Goal: Information Seeking & Learning: Learn about a topic

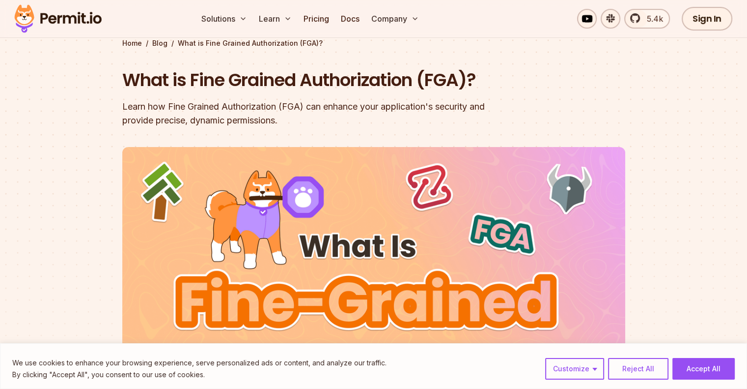
scroll to position [51, 0]
click at [694, 366] on button "Accept All" at bounding box center [704, 369] width 62 height 22
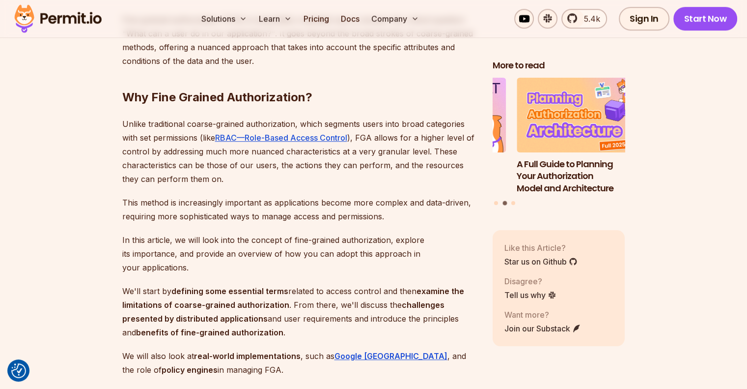
scroll to position [646, 0]
click at [162, 153] on p "Unlike traditional coarse-grained authorization, which segments users into broa…" at bounding box center [299, 150] width 355 height 69
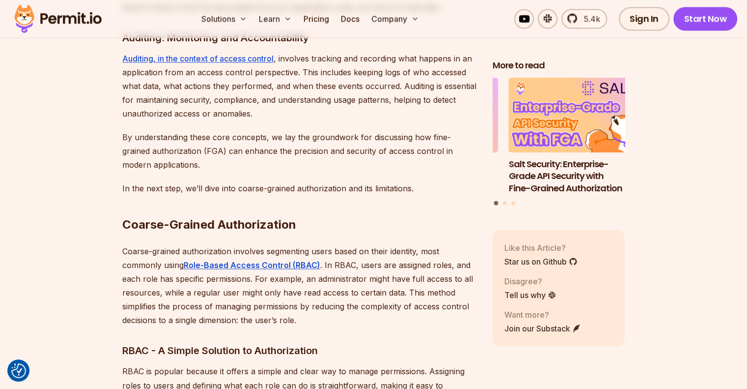
scroll to position [1563, 0]
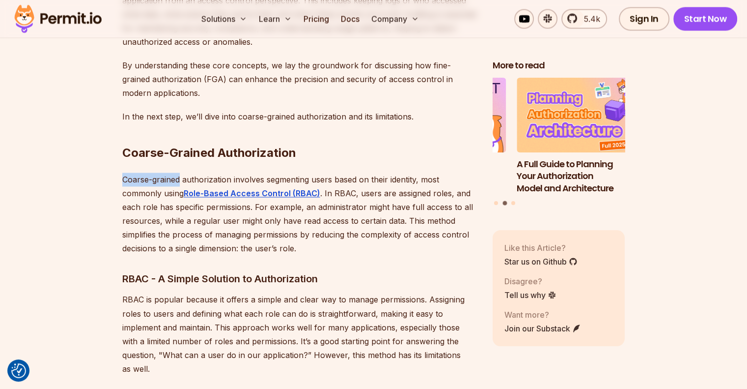
drag, startPoint x: 123, startPoint y: 164, endPoint x: 180, endPoint y: 170, distance: 56.8
click at [180, 172] on p "Coarse-grained authorization involves segmenting users based on their identity,…" at bounding box center [299, 213] width 355 height 83
copy p "Coarse-grained"
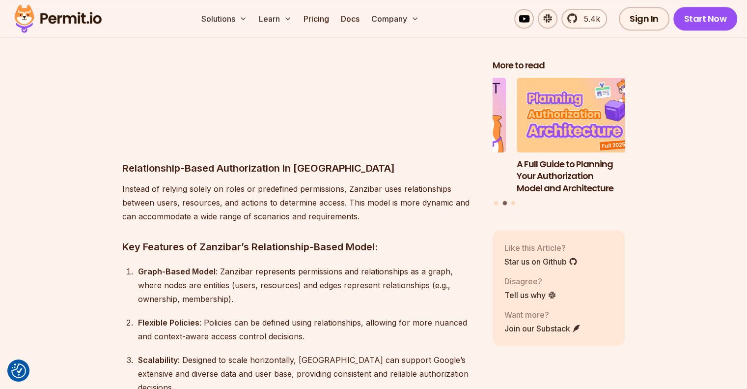
scroll to position [4507, 0]
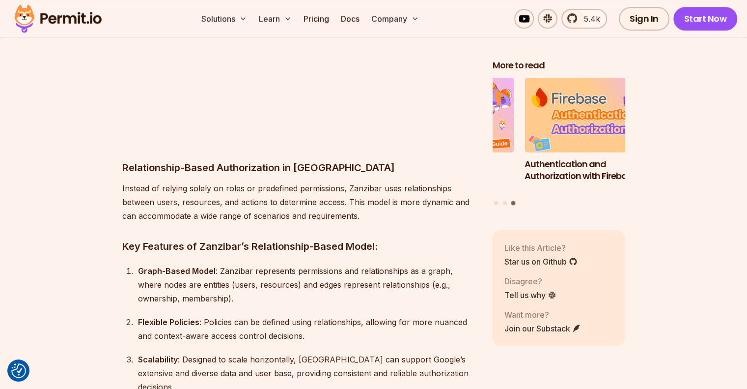
drag, startPoint x: 209, startPoint y: 190, endPoint x: 159, endPoint y: 182, distance: 51.3
click at [159, 182] on div "In recent years, this software security term has become very prominent with its…" at bounding box center [299, 261] width 355 height 8323
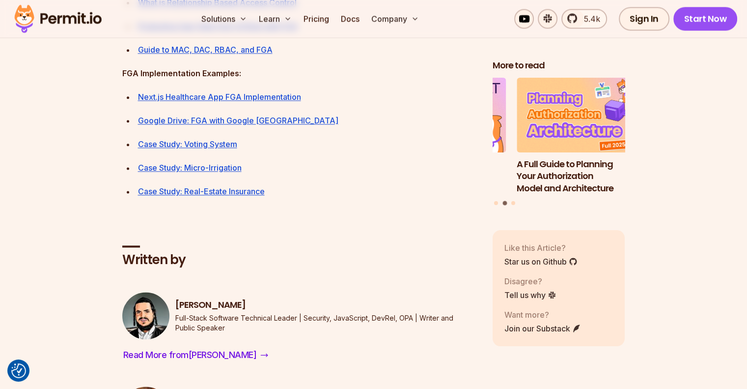
scroll to position [8723, 0]
click at [204, 148] on link "Case Study: Voting System" at bounding box center [187, 144] width 99 height 10
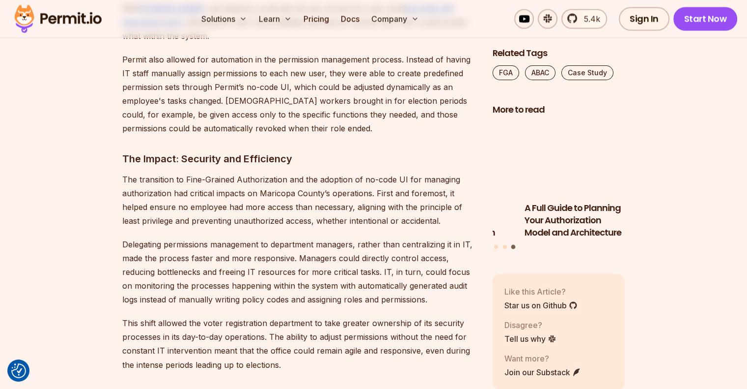
scroll to position [1502, 0]
